Goal: Task Accomplishment & Management: Complete application form

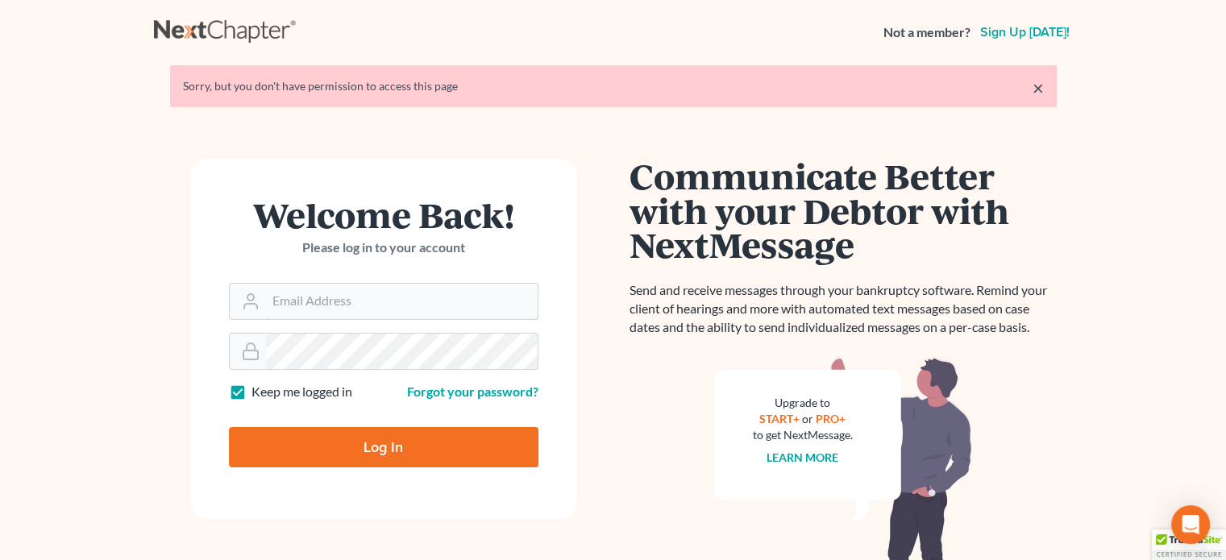
type input "[PERSON_NAME][EMAIL_ADDRESS][DOMAIN_NAME]"
click at [346, 452] on input "Log In" at bounding box center [384, 447] width 310 height 40
type input "Thinking..."
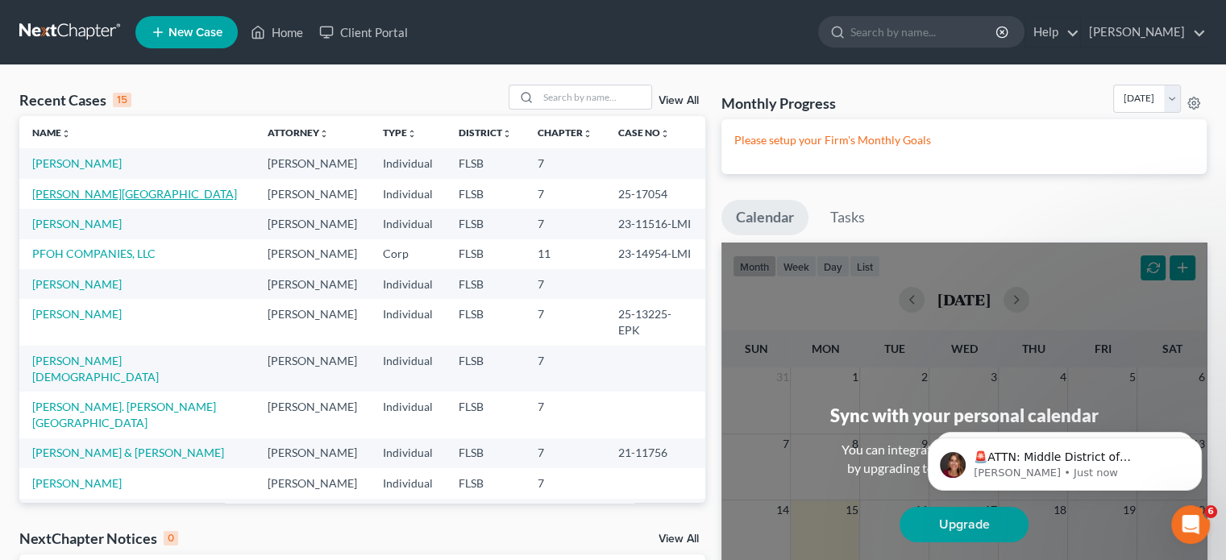
click at [65, 195] on link "[PERSON_NAME][GEOGRAPHIC_DATA]" at bounding box center [134, 194] width 205 height 14
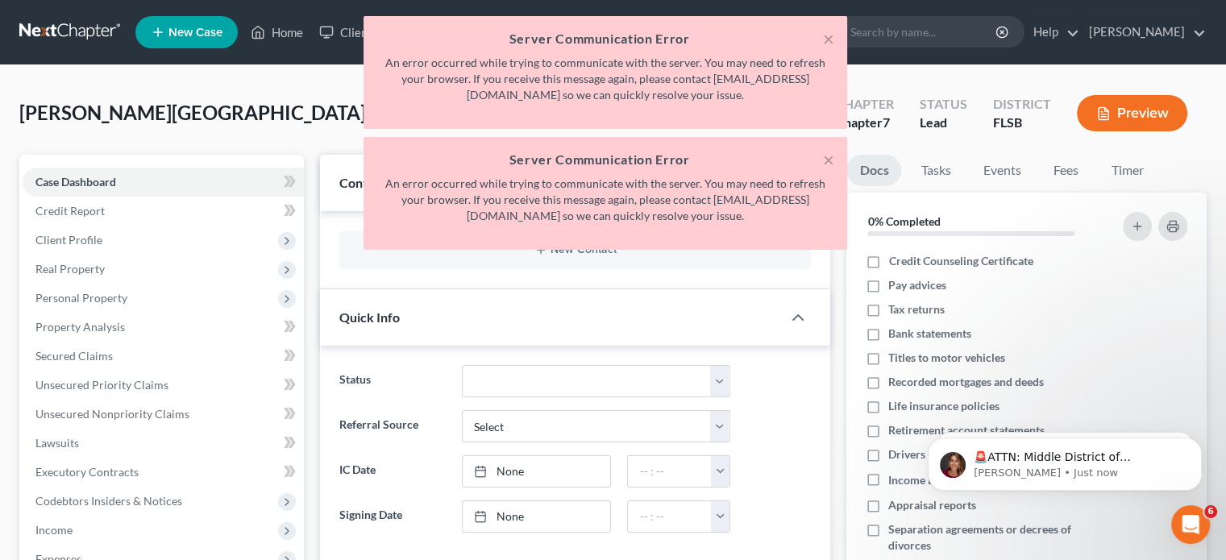
click at [820, 36] on h5 "Server Communication Error" at bounding box center [606, 38] width 458 height 19
click at [833, 38] on button "×" at bounding box center [828, 38] width 11 height 19
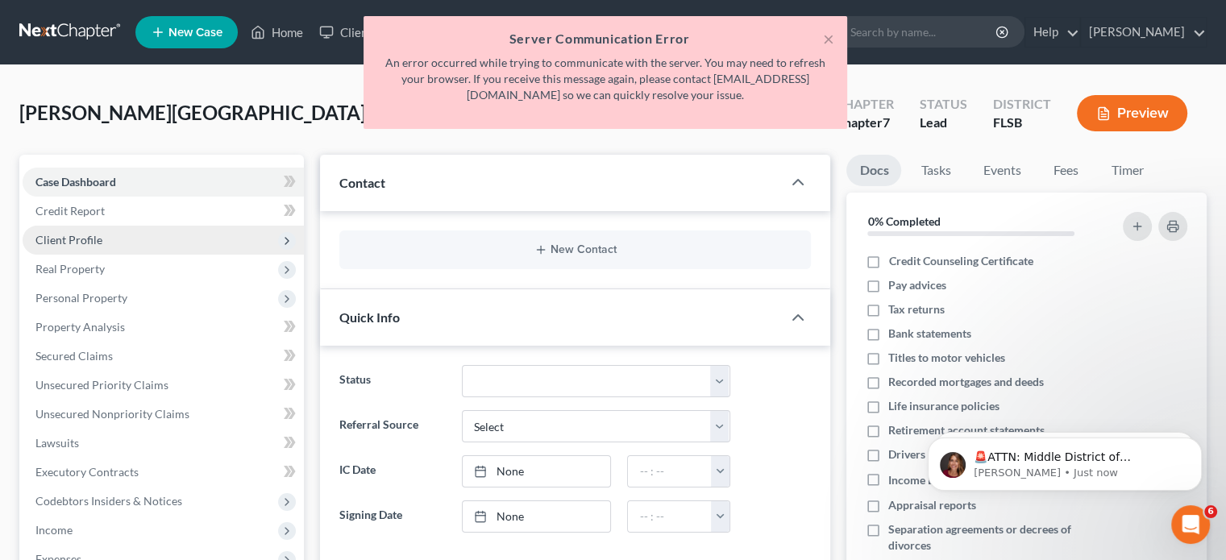
click at [77, 230] on span "Client Profile" at bounding box center [163, 240] width 281 height 29
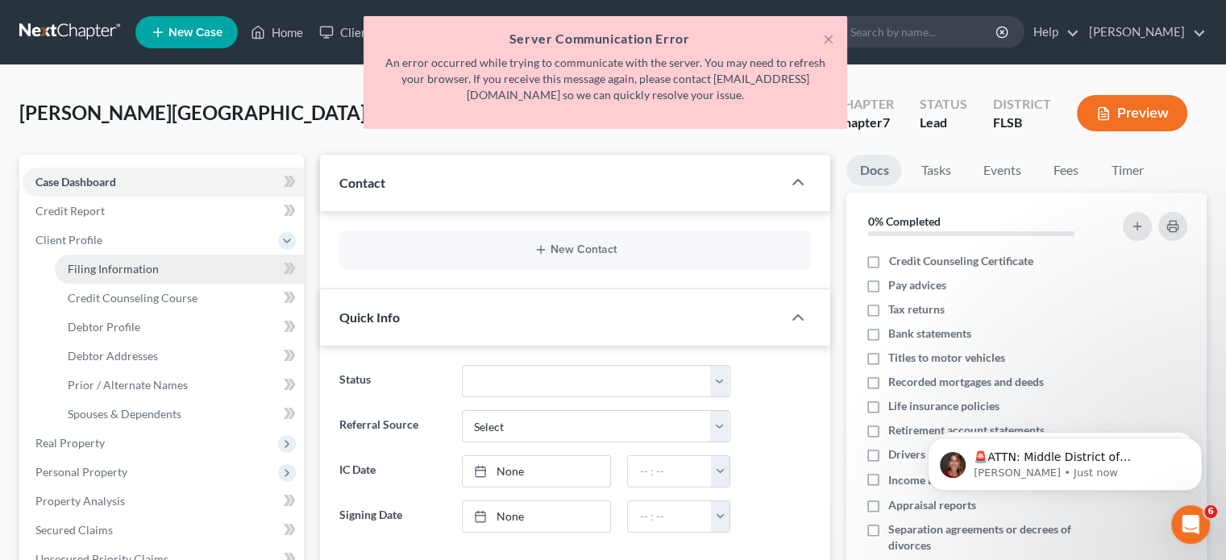
click at [110, 264] on span "Filing Information" at bounding box center [113, 269] width 91 height 14
select select "1"
select select "0"
select select "17"
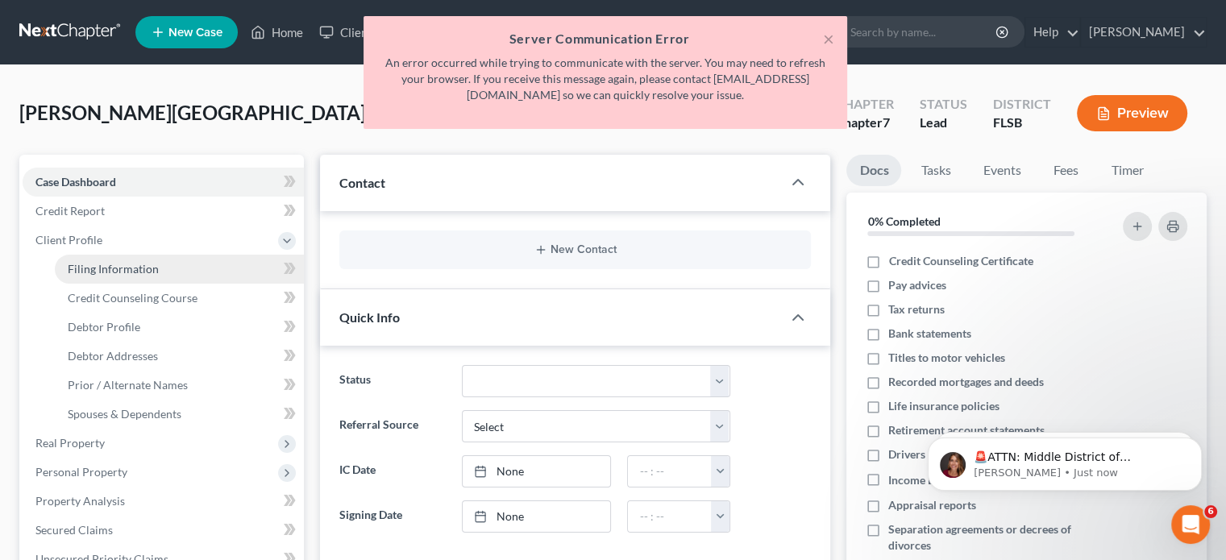
select select "9"
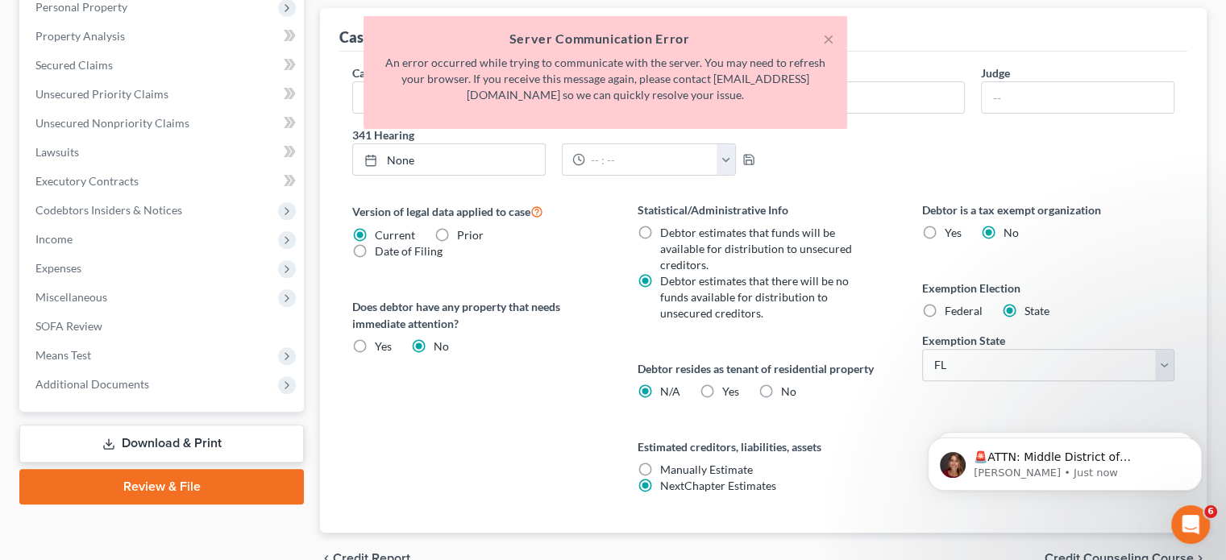
scroll to position [548, 0]
